Goal: Register for event/course

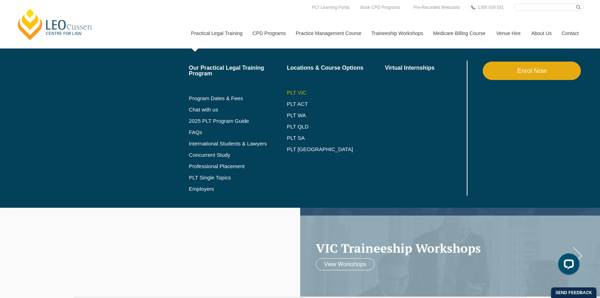
click at [290, 92] on link "PLT VIC" at bounding box center [335, 93] width 98 height 6
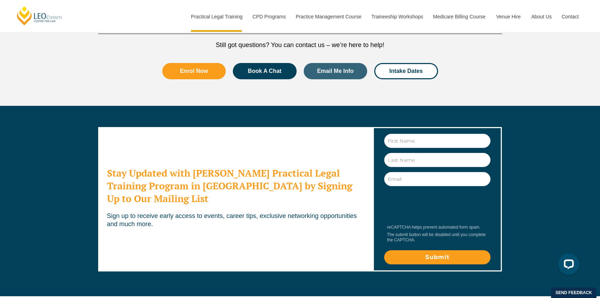
scroll to position [3827, 0]
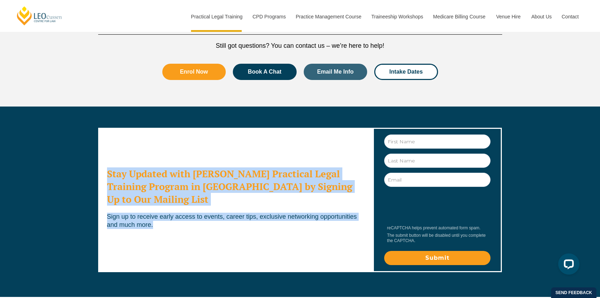
drag, startPoint x: 166, startPoint y: 170, endPoint x: 109, endPoint y: 127, distance: 71.6
click at [109, 128] on div "Stay Updated with Leo Cussen's Practical Legal Training Program in Victoria by …" at bounding box center [235, 200] width 274 height 144
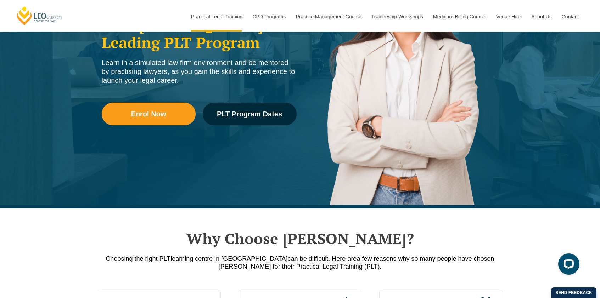
scroll to position [0, 0]
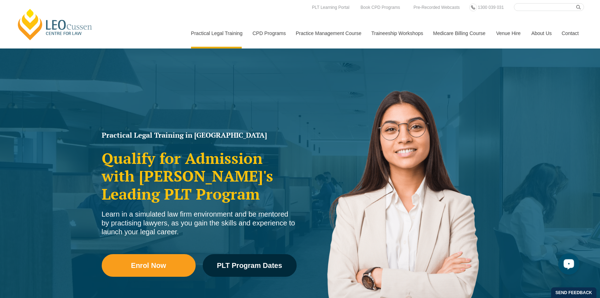
click at [569, 266] on icon "Open LiveChat chat widget" at bounding box center [568, 264] width 7 height 5
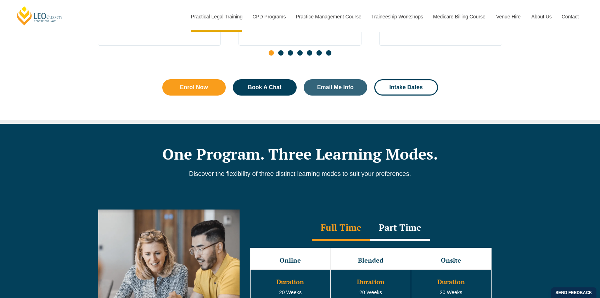
scroll to position [490, 0]
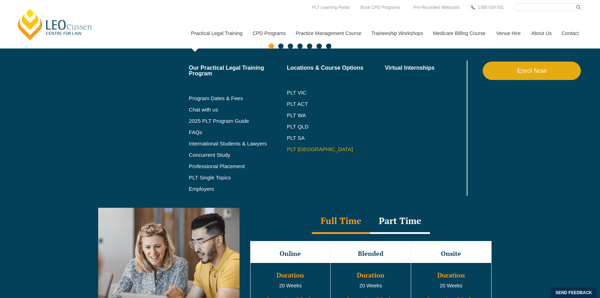
click at [286, 147] on link "PLT [GEOGRAPHIC_DATA]" at bounding box center [335, 150] width 98 height 6
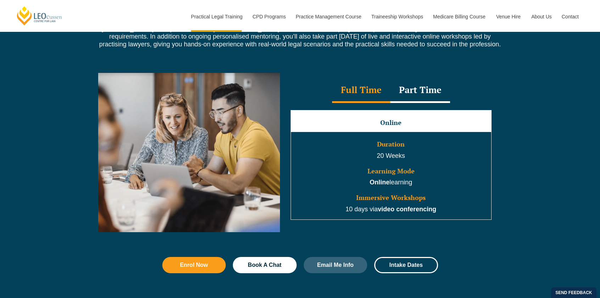
scroll to position [630, 0]
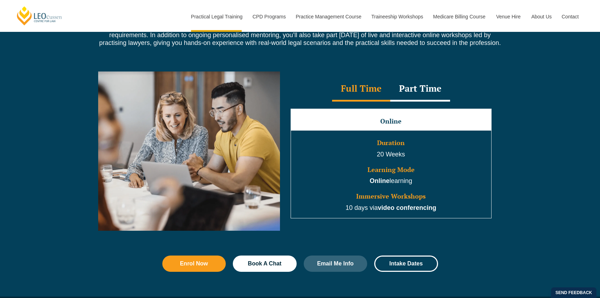
click at [424, 92] on div "Part Time" at bounding box center [420, 89] width 60 height 25
click at [355, 85] on div "Full Time" at bounding box center [361, 89] width 58 height 25
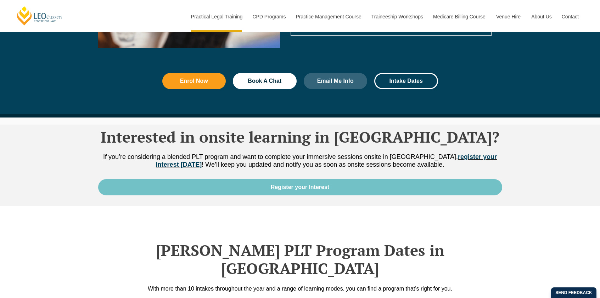
scroll to position [814, 0]
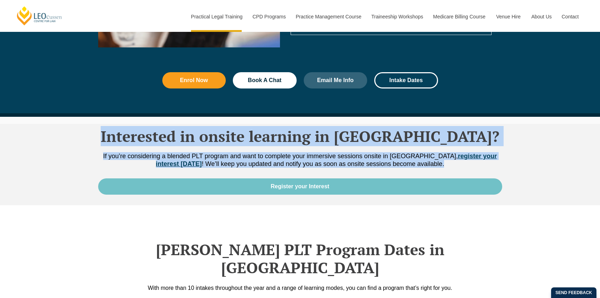
drag, startPoint x: 155, startPoint y: 138, endPoint x: 360, endPoint y: 174, distance: 208.4
click at [360, 174] on div "Interested in onsite learning in NSW? If you’re considering a blended PLT progr…" at bounding box center [300, 164] width 404 height 81
click at [302, 158] on span "If you’re considering a blended PLT program and want to complete your immersive…" at bounding box center [299, 160] width 393 height 15
